Goal: Task Accomplishment & Management: Use online tool/utility

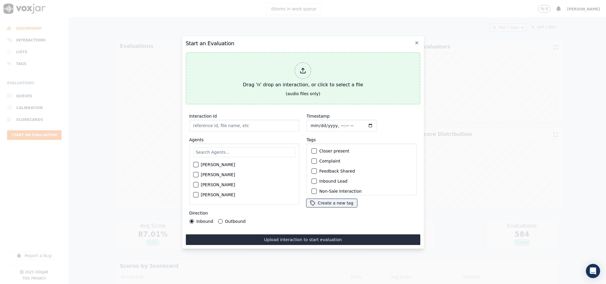
click at [306, 70] on div at bounding box center [303, 70] width 17 height 17
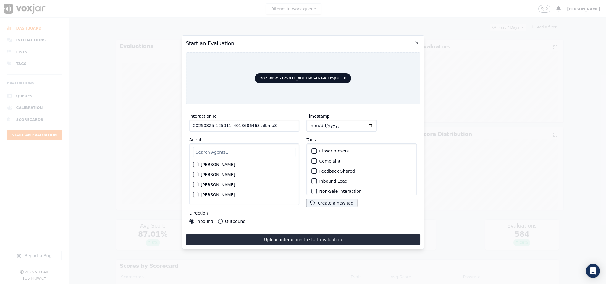
drag, startPoint x: 251, startPoint y: 122, endPoint x: 290, endPoint y: 124, distance: 38.8
click at [290, 124] on input "20250825-125011_4013686463-all.mp3" at bounding box center [244, 126] width 110 height 12
type input "20250825-125011_4013686463-C1"
click at [309, 123] on input "Timestamp" at bounding box center [342, 126] width 70 height 12
type input "[DATE]T18:19"
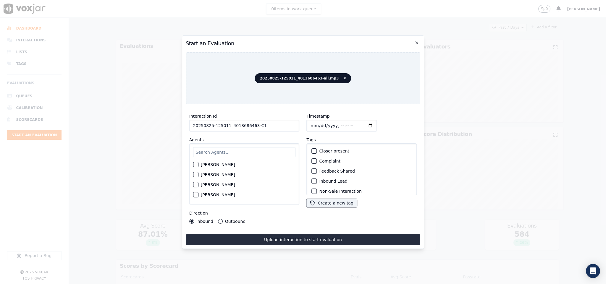
click at [243, 151] on input "text" at bounding box center [244, 152] width 103 height 10
type input "ches"
click at [193, 164] on div "button" at bounding box center [195, 166] width 4 height 4
click at [309, 180] on div "Inbound Lead" at bounding box center [361, 181] width 105 height 10
click at [313, 180] on button "Inbound Lead" at bounding box center [314, 181] width 5 height 5
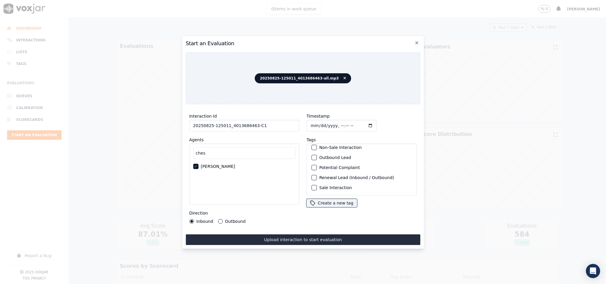
click at [312, 186] on div "button" at bounding box center [314, 188] width 4 height 4
click at [312, 150] on div "button" at bounding box center [314, 151] width 4 height 4
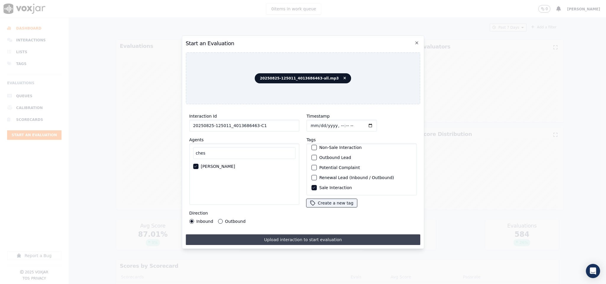
click at [302, 234] on button "Upload interaction to start evaluation" at bounding box center [303, 239] width 235 height 11
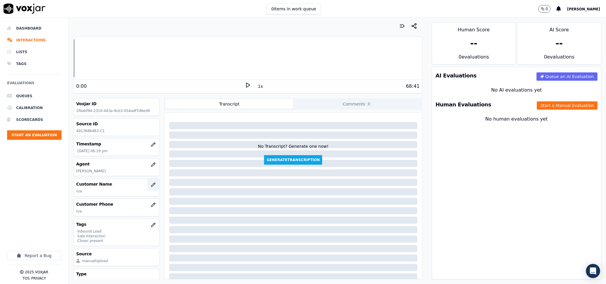
click at [151, 187] on icon "button" at bounding box center [153, 185] width 4 height 4
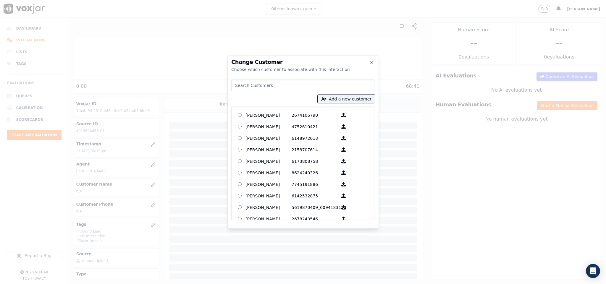
type input "[PERSON_NAME]"
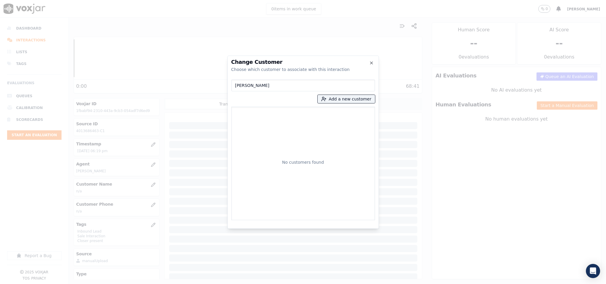
drag, startPoint x: 280, startPoint y: 84, endPoint x: 208, endPoint y: 84, distance: 71.2
click at [208, 284] on div "Change Customer Choose which customer to associate with this interaction [PERSO…" at bounding box center [303, 284] width 606 height 0
click at [343, 100] on button "Add a new customer" at bounding box center [345, 99] width 57 height 8
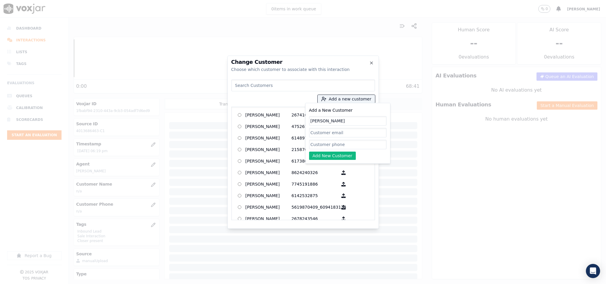
type input "[PERSON_NAME]"
drag, startPoint x: 341, startPoint y: 144, endPoint x: 335, endPoint y: 152, distance: 10.5
click at [341, 144] on input "Add a New Customer" at bounding box center [347, 144] width 77 height 9
paste input "4013686463"
type input "4013686463"
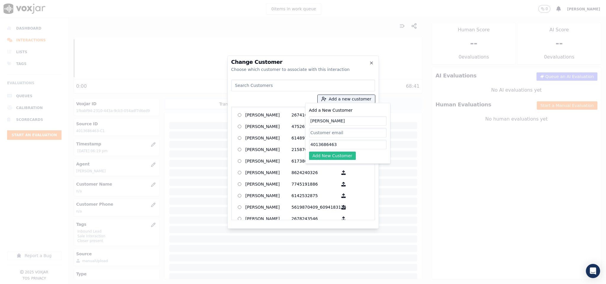
click at [331, 156] on button "Add New Customer" at bounding box center [332, 156] width 47 height 8
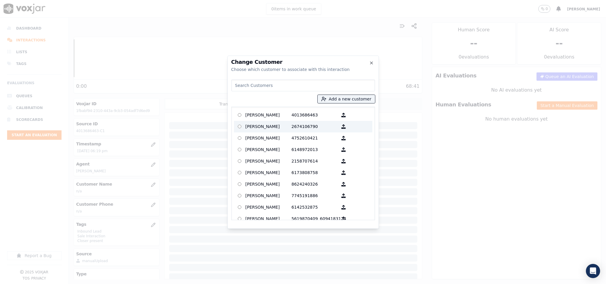
click at [280, 116] on p "[PERSON_NAME]" at bounding box center [268, 115] width 46 height 9
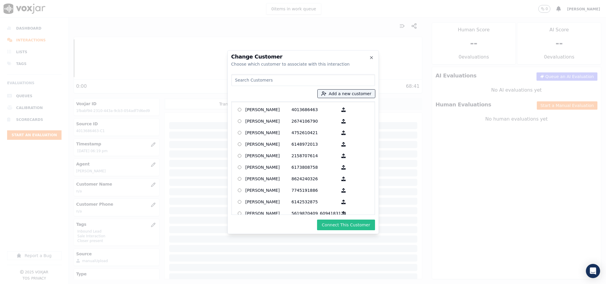
click at [343, 226] on button "Connect This Customer" at bounding box center [346, 225] width 58 height 11
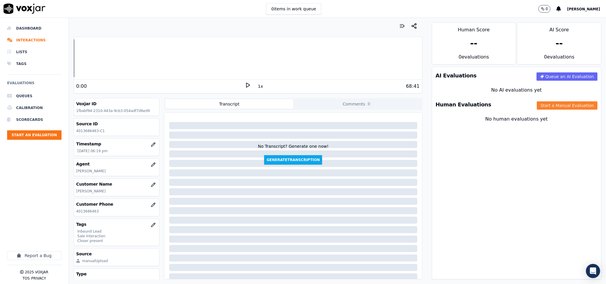
click at [537, 107] on button "Start a Manual Evaluation" at bounding box center [567, 105] width 61 height 8
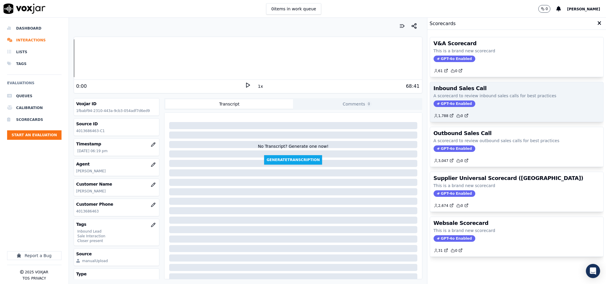
click at [445, 106] on span "GPT-4o Enabled" at bounding box center [454, 104] width 42 height 7
